Goal: Navigation & Orientation: Find specific page/section

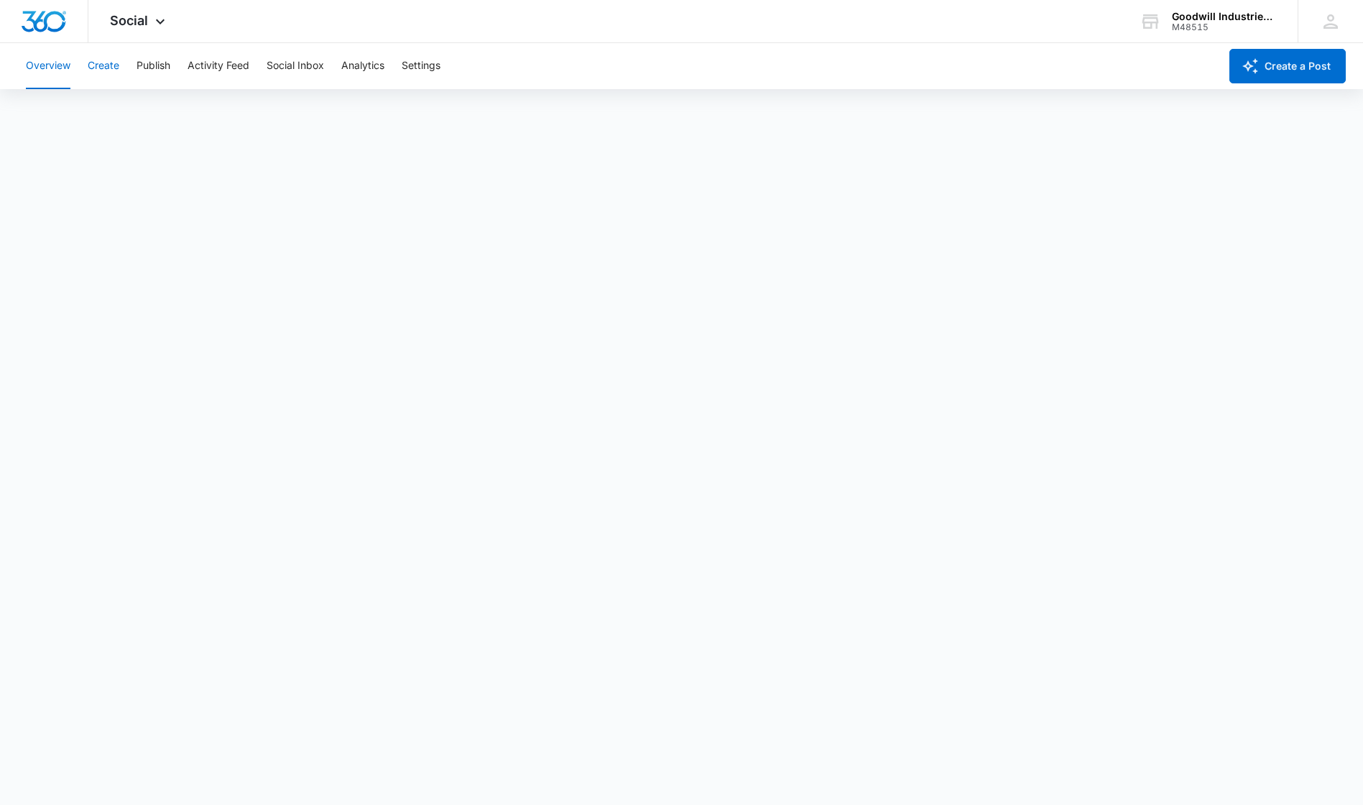
click at [116, 70] on button "Create" at bounding box center [104, 66] width 32 height 46
click at [157, 69] on button "Publish" at bounding box center [154, 66] width 34 height 46
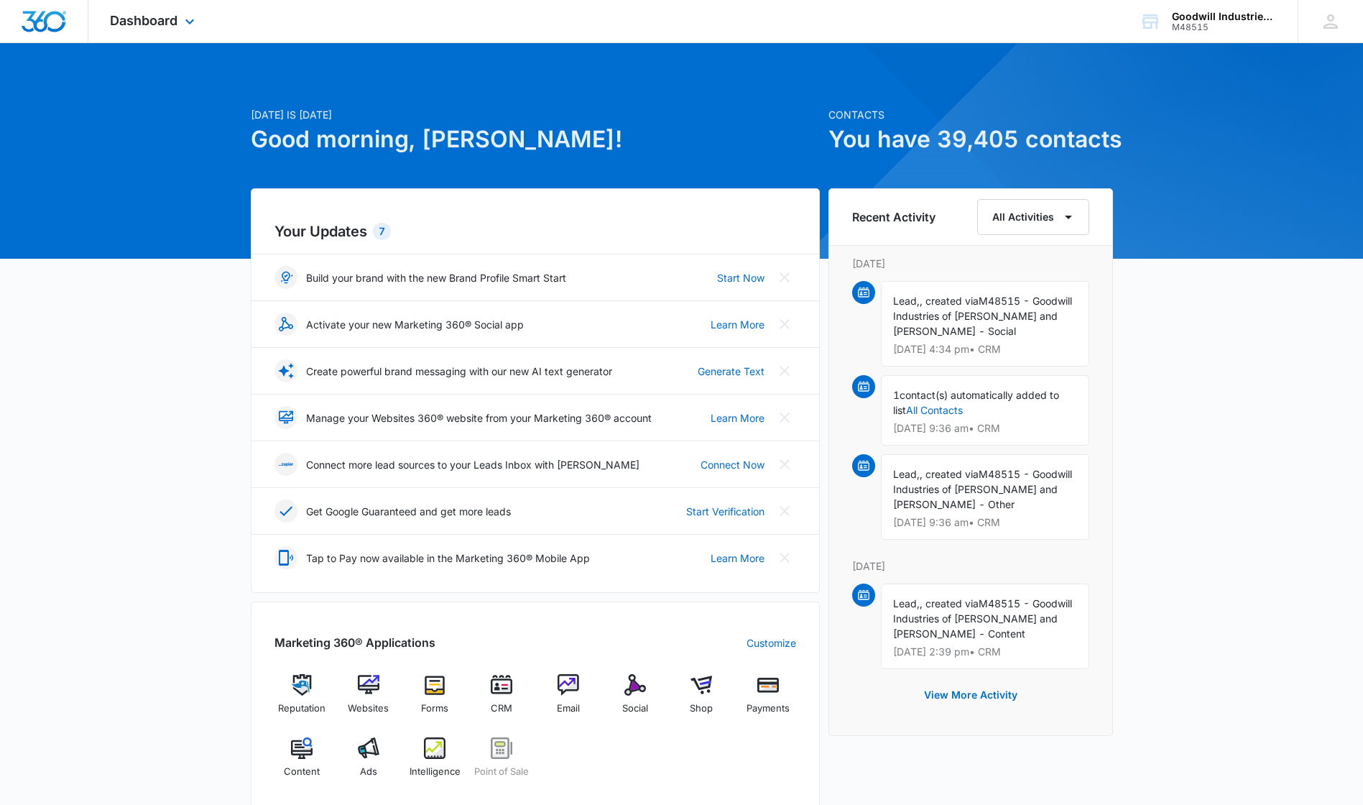
click at [177, 29] on div "Dashboard Apps Reputation Websites Forms CRM Email Social Shop Payments POS Con…" at bounding box center [153, 21] width 131 height 42
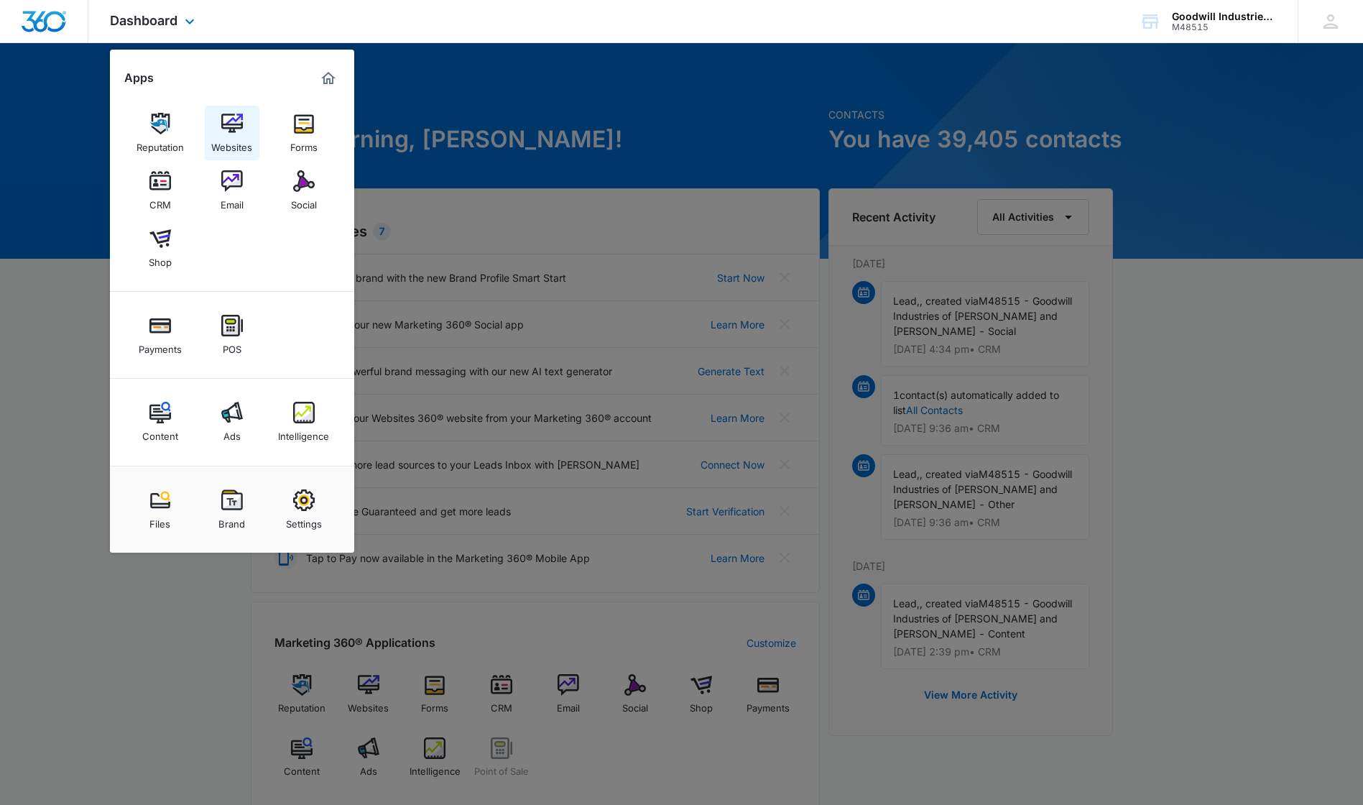
click at [247, 139] on div "Websites" at bounding box center [231, 143] width 41 height 19
